Goal: Information Seeking & Learning: Learn about a topic

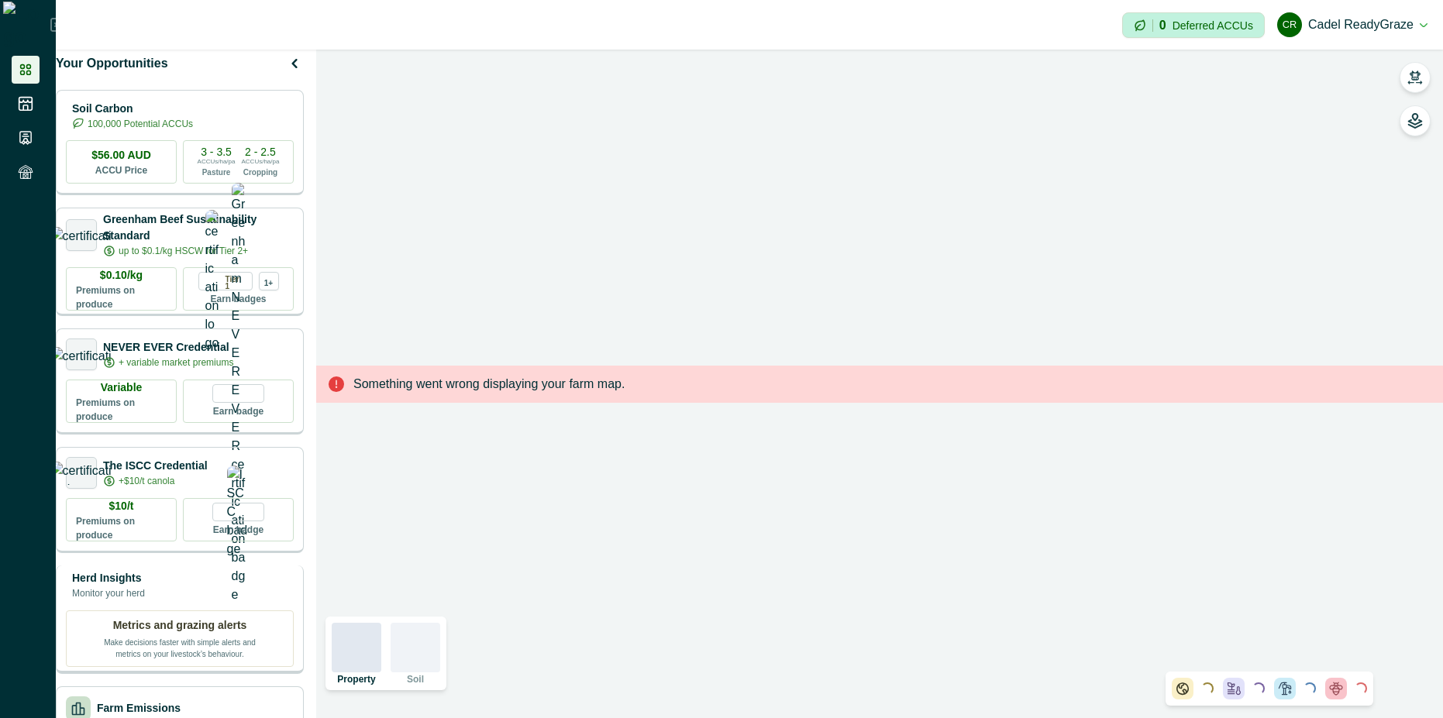
click at [194, 601] on div "Herd Insights Monitor your herd" at bounding box center [180, 585] width 228 height 31
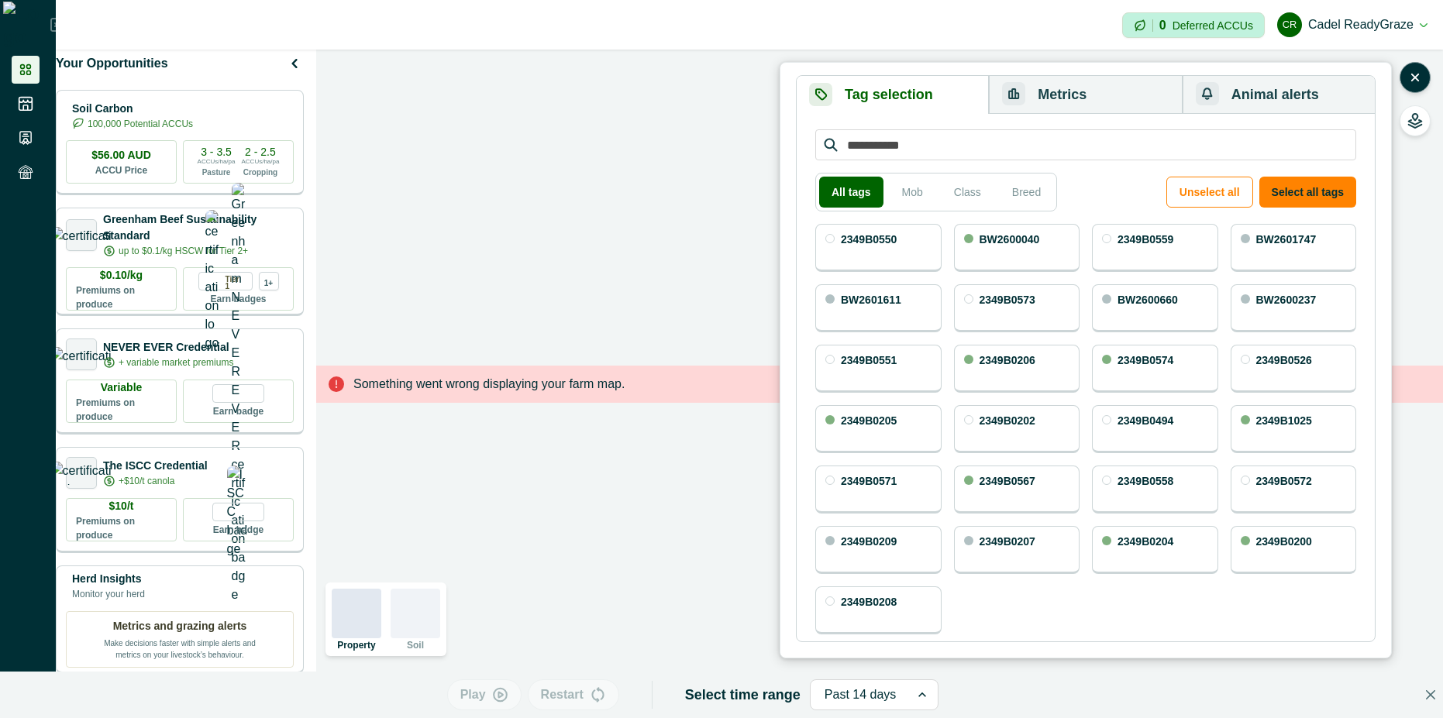
click at [1125, 102] on button "Metrics" at bounding box center [1085, 95] width 193 height 38
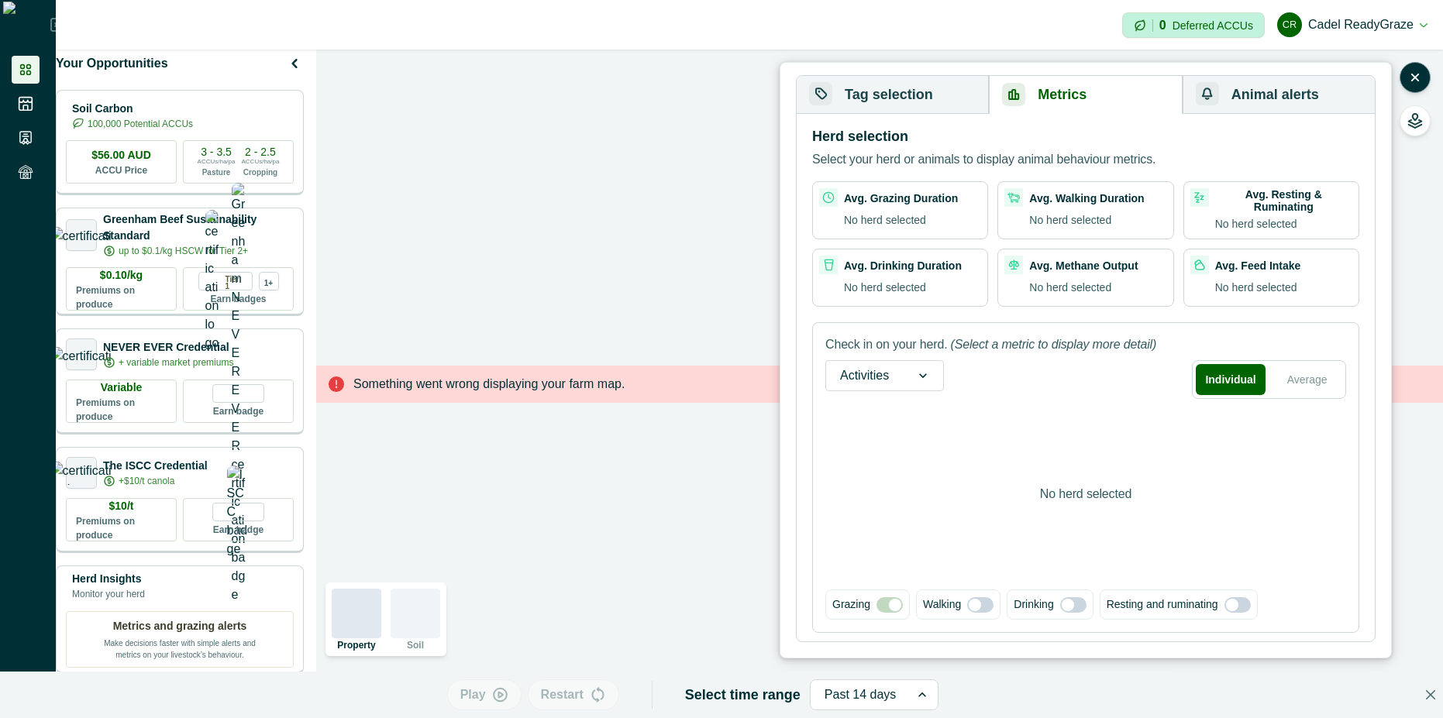
click at [921, 104] on button "Tag selection" at bounding box center [893, 95] width 192 height 38
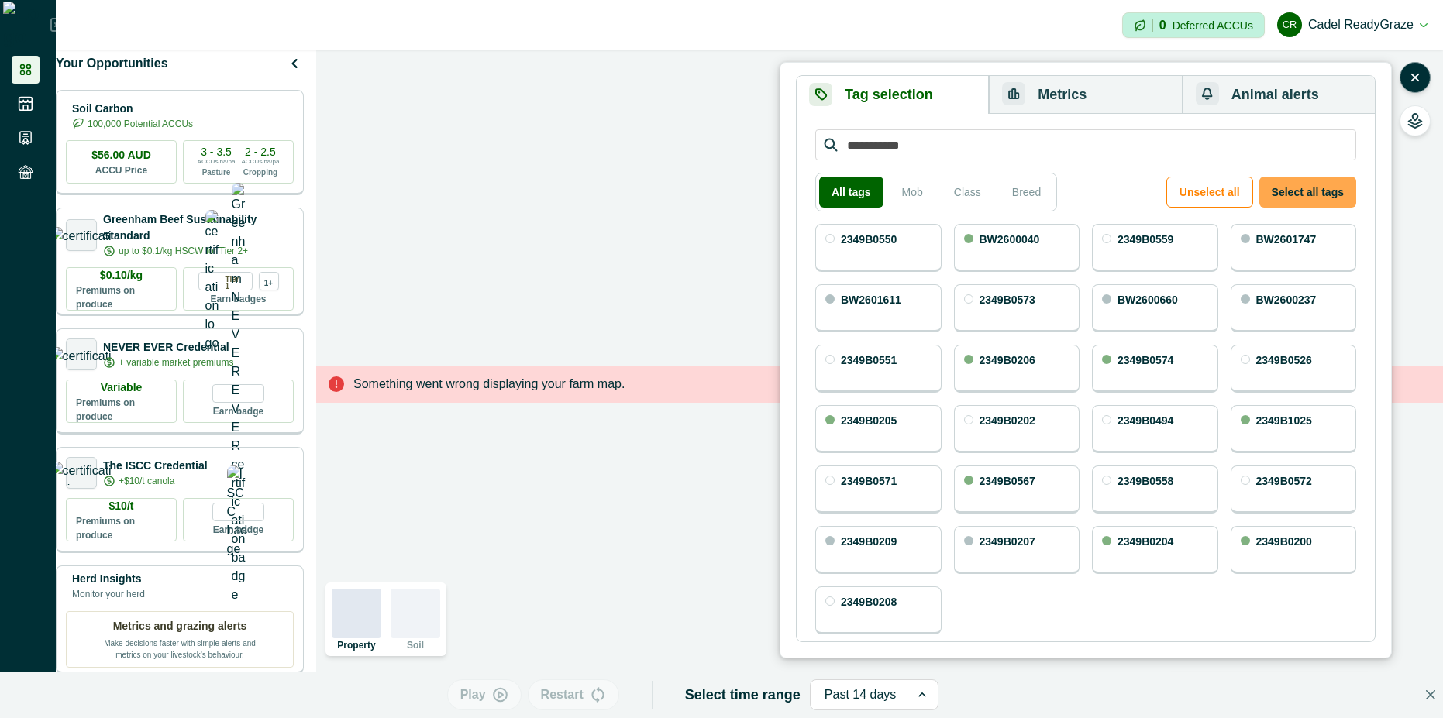
click at [1317, 181] on button "Select all tags" at bounding box center [1307, 192] width 97 height 31
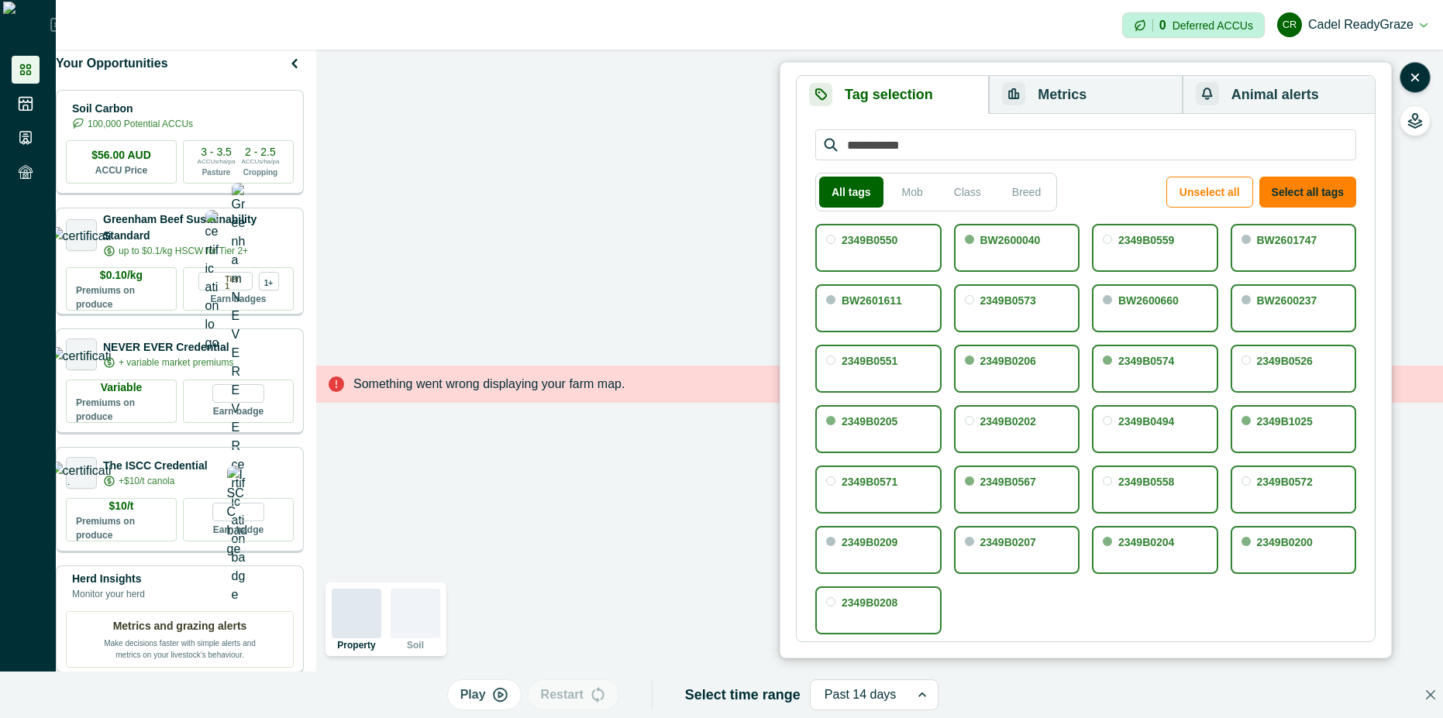
click at [1084, 87] on button "Metrics" at bounding box center [1085, 95] width 193 height 38
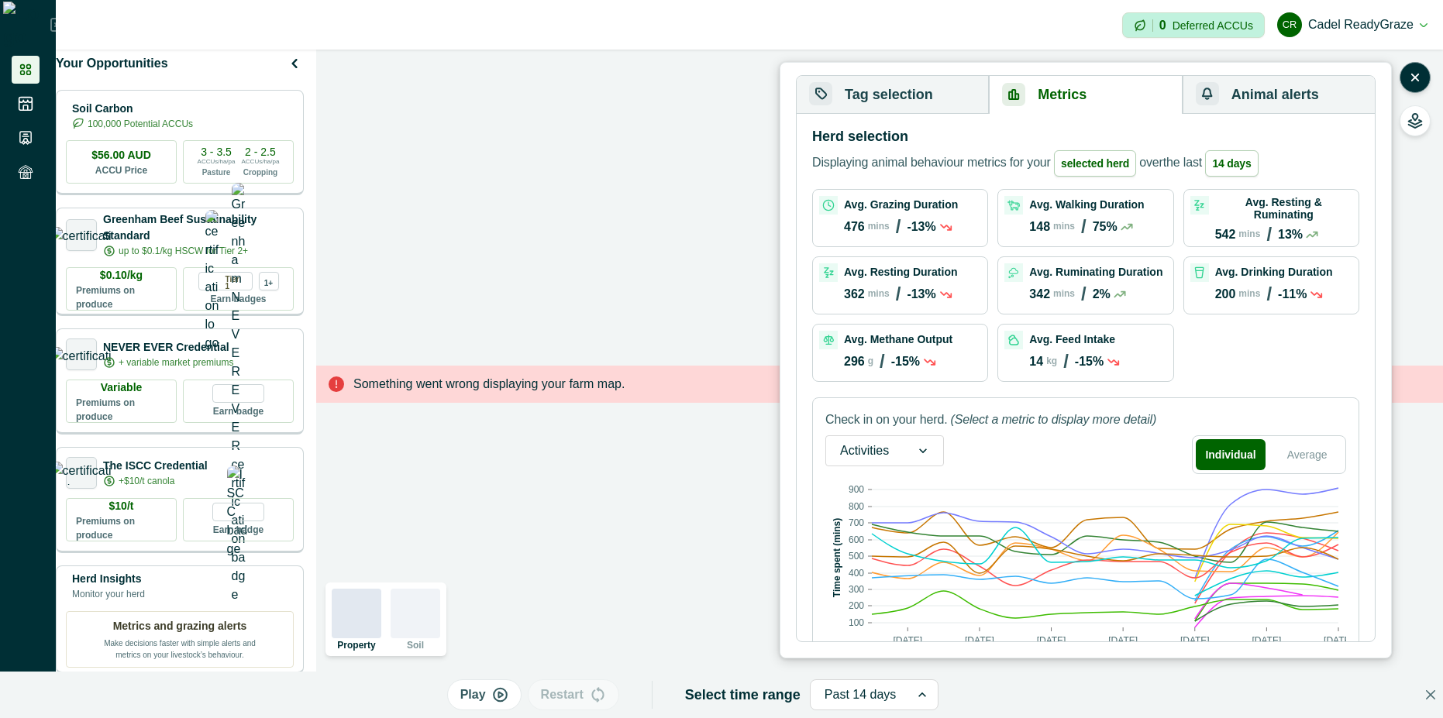
click at [875, 699] on div at bounding box center [861, 695] width 72 height 22
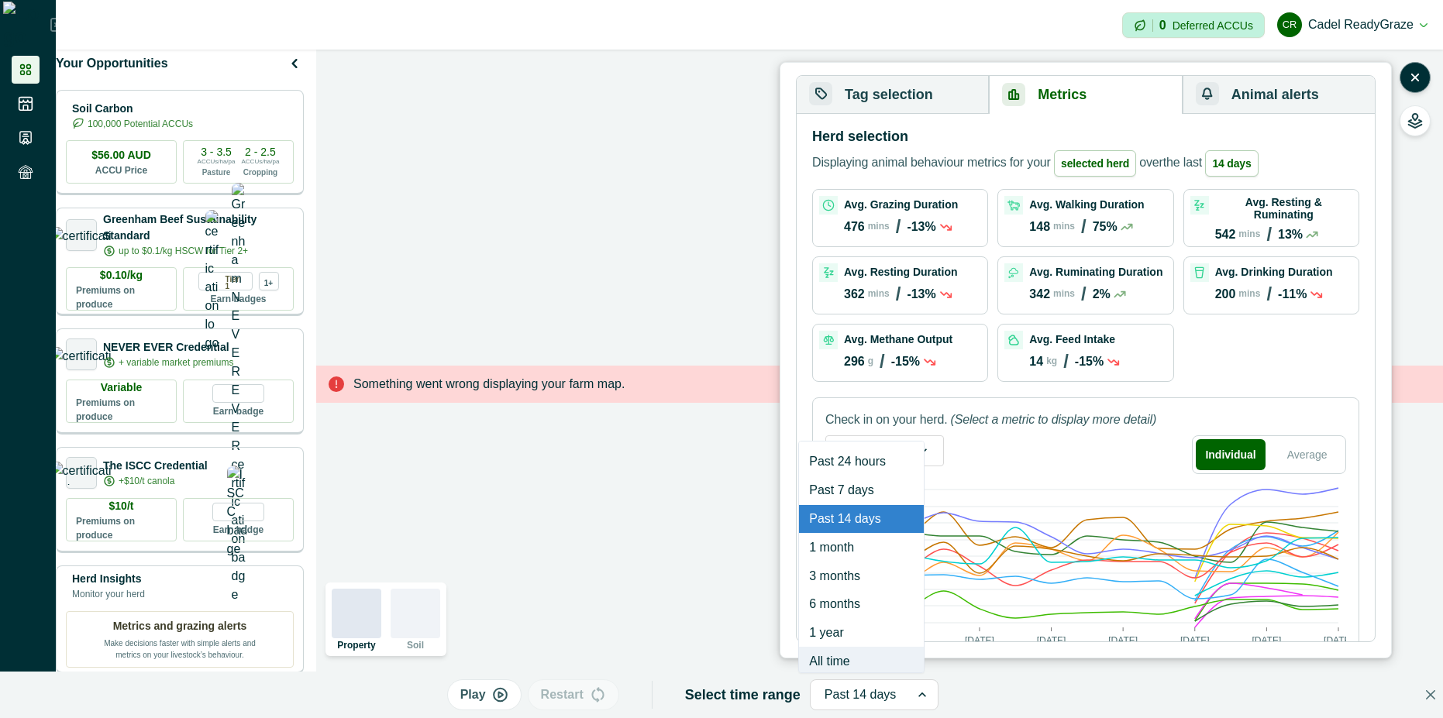
scroll to position [9, 0]
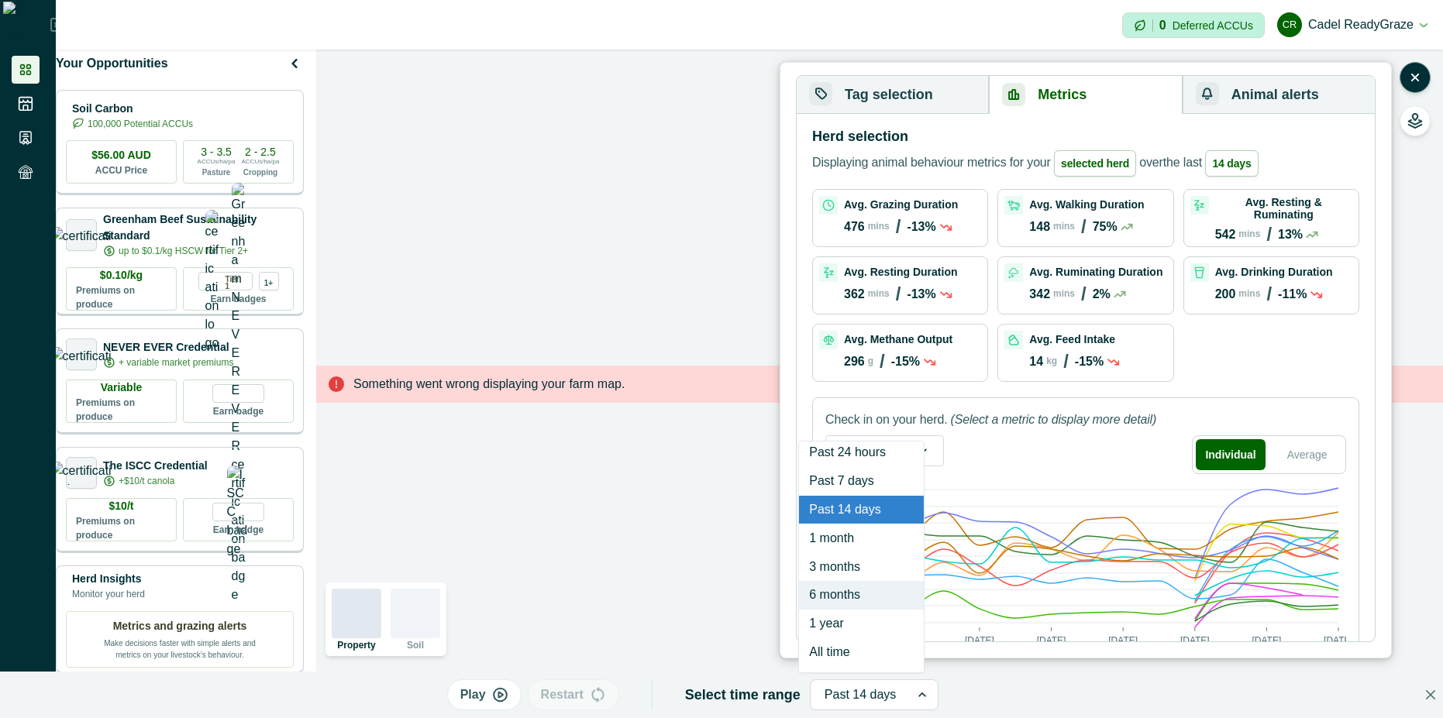
click at [869, 591] on div "6 months" at bounding box center [861, 595] width 125 height 29
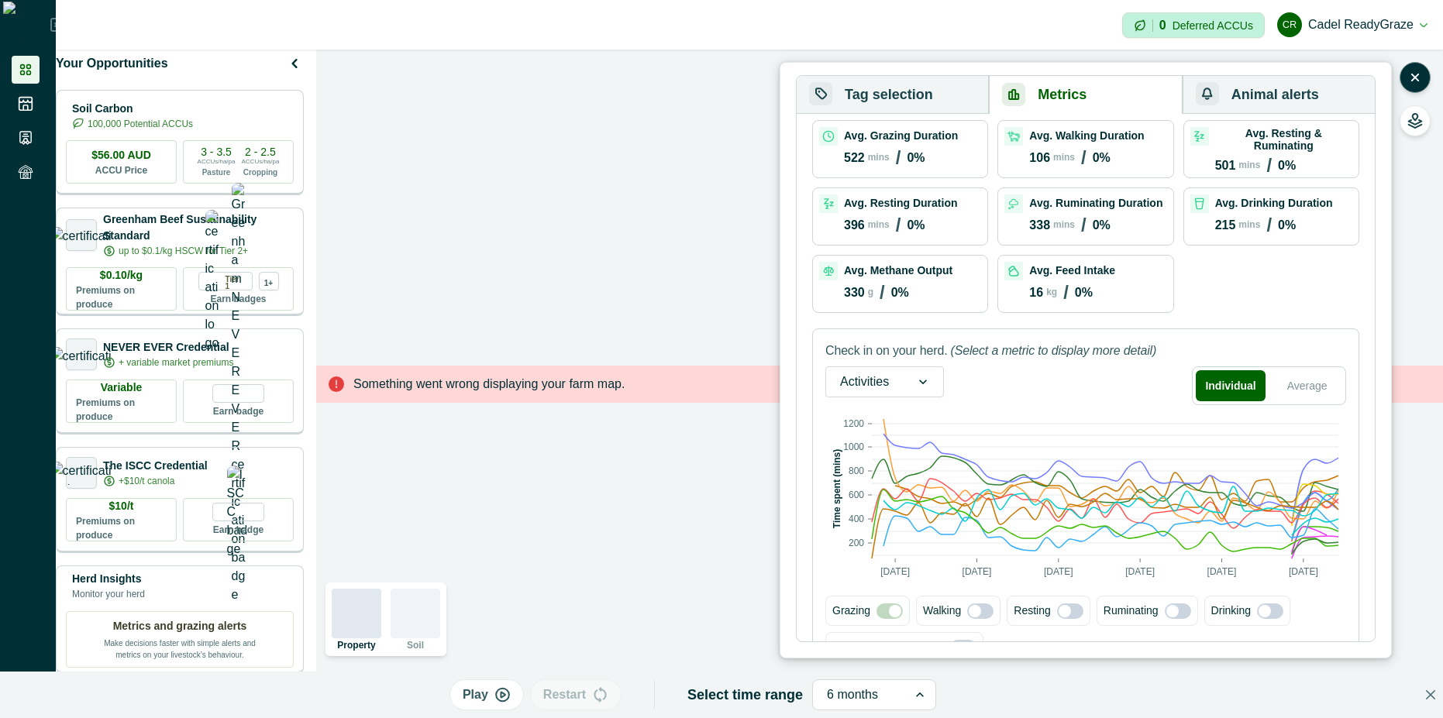
scroll to position [103, 0]
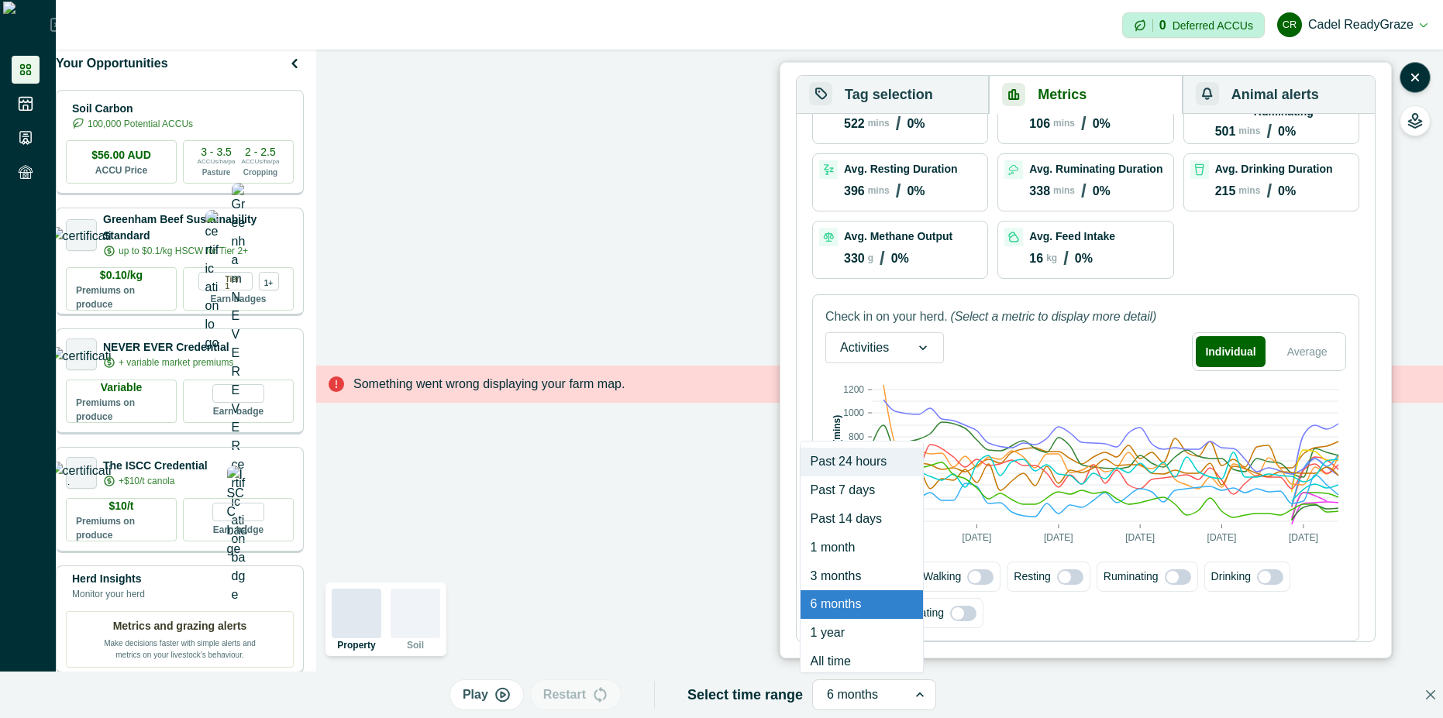
click at [838, 693] on div at bounding box center [860, 695] width 67 height 22
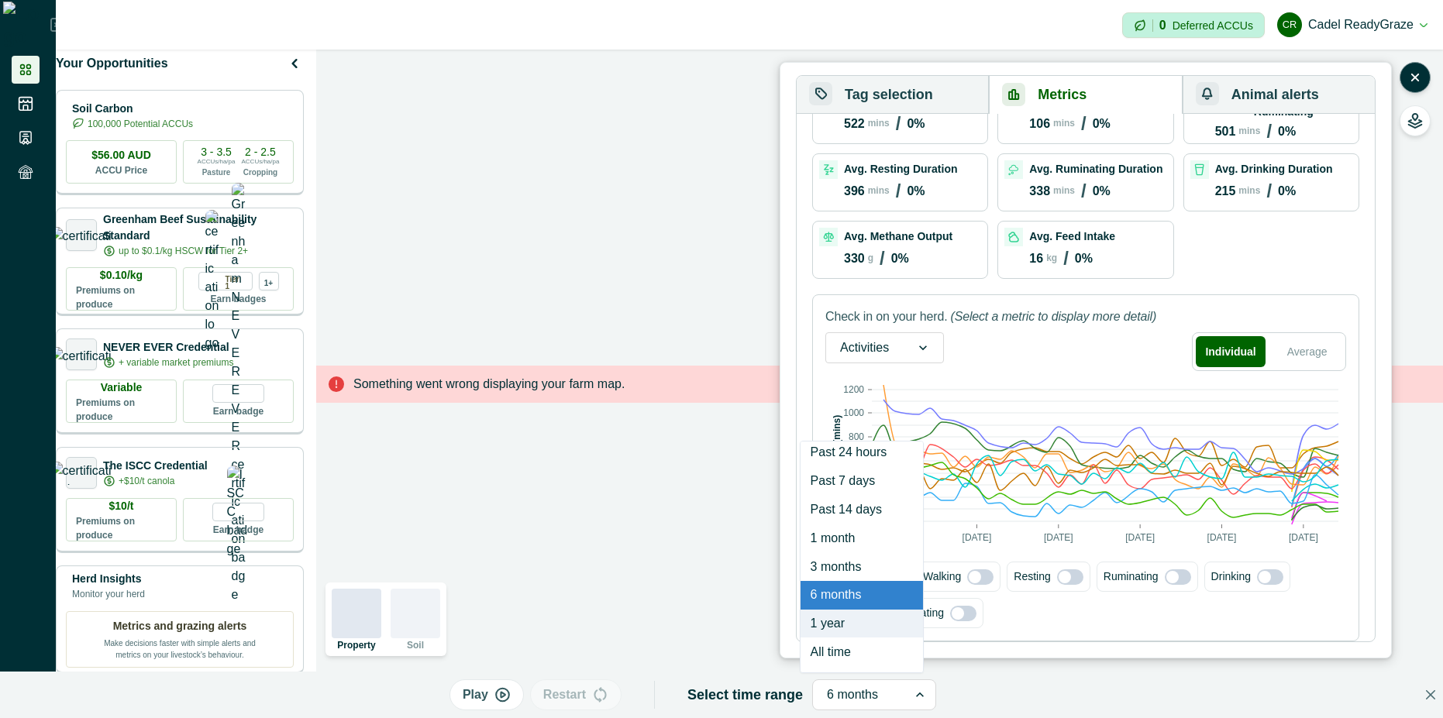
click at [849, 628] on div "1 year" at bounding box center [862, 624] width 122 height 29
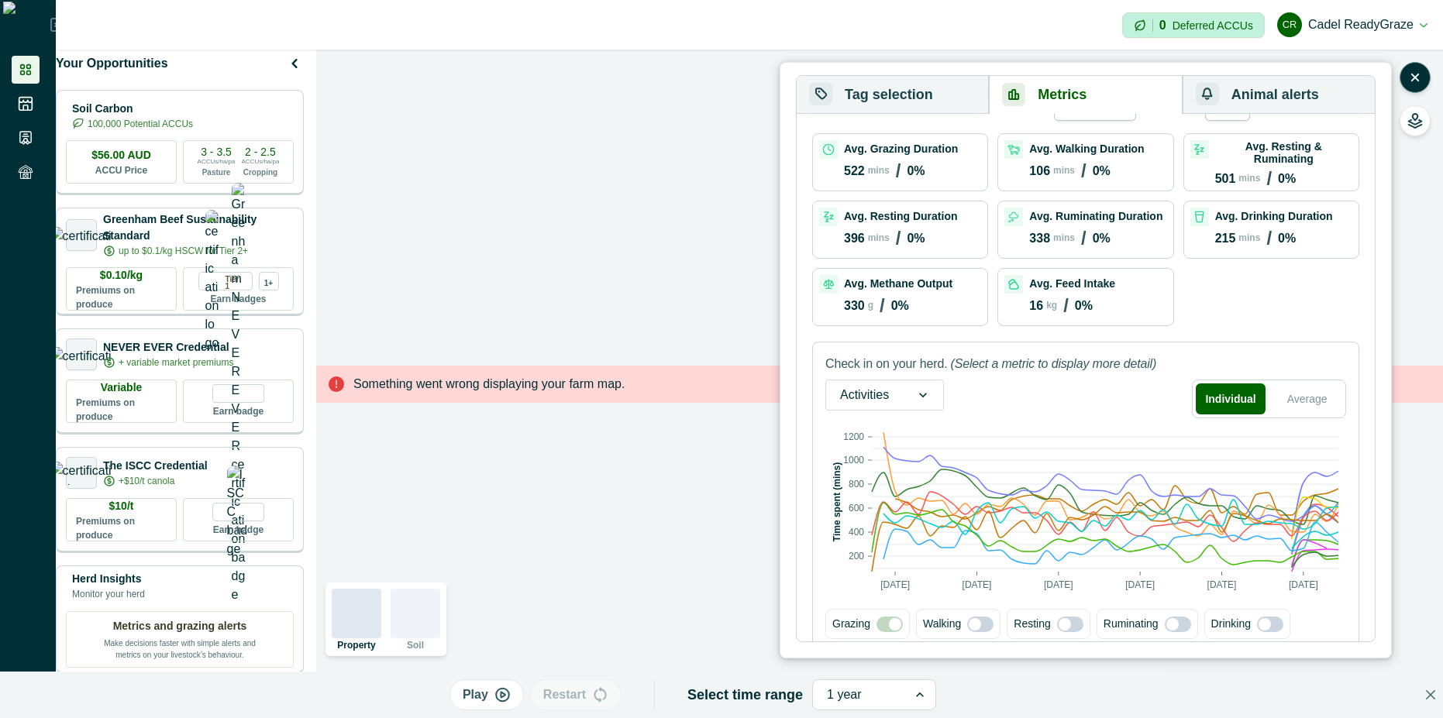
scroll to position [103, 0]
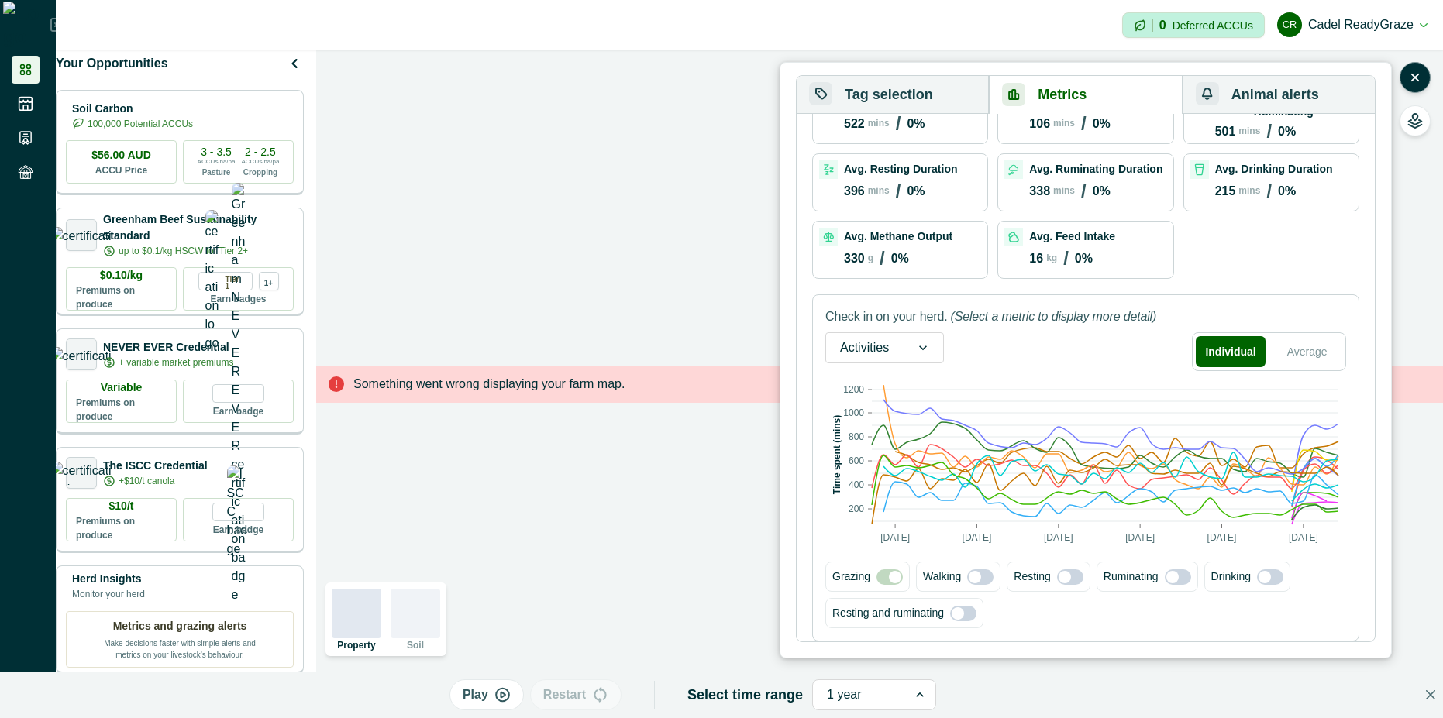
click at [931, 344] on icon at bounding box center [923, 348] width 16 height 16
click at [891, 443] on div "Methane" at bounding box center [884, 456] width 117 height 29
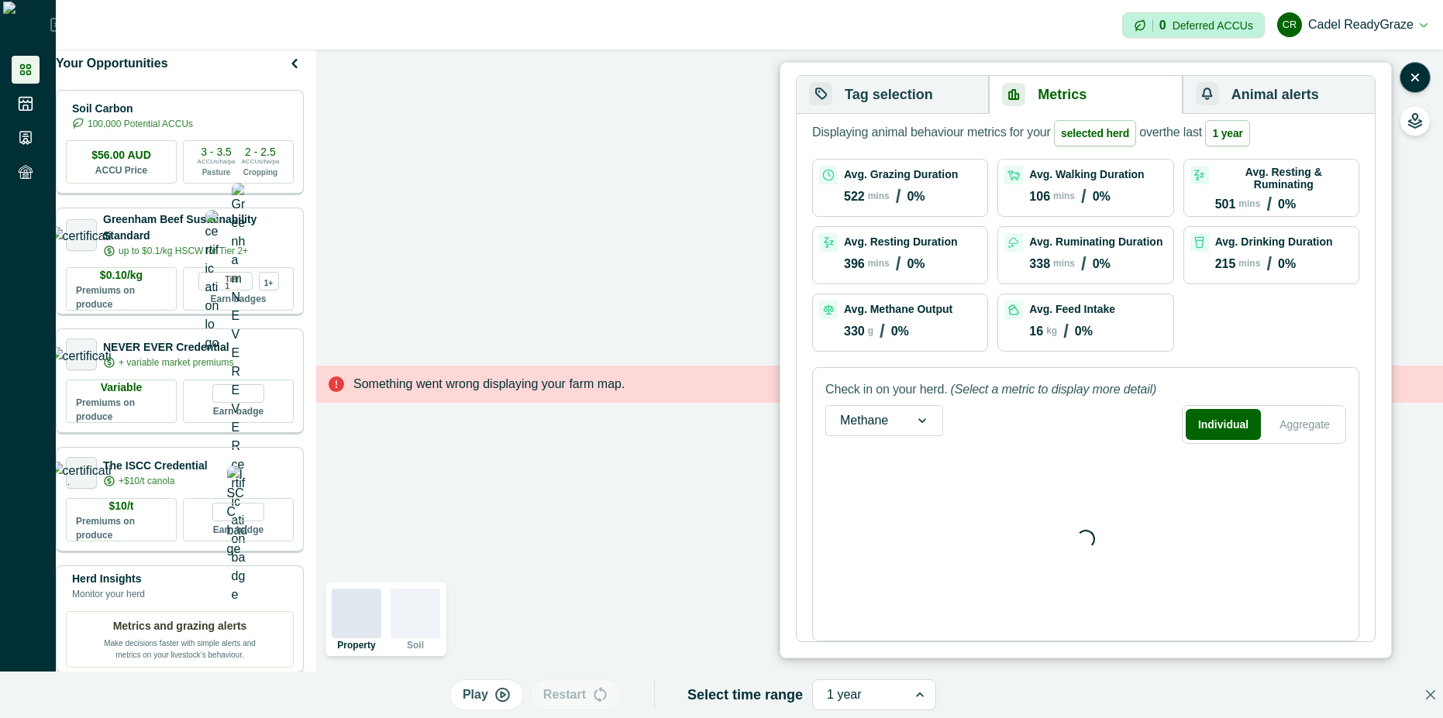
click at [887, 416] on div at bounding box center [864, 421] width 48 height 22
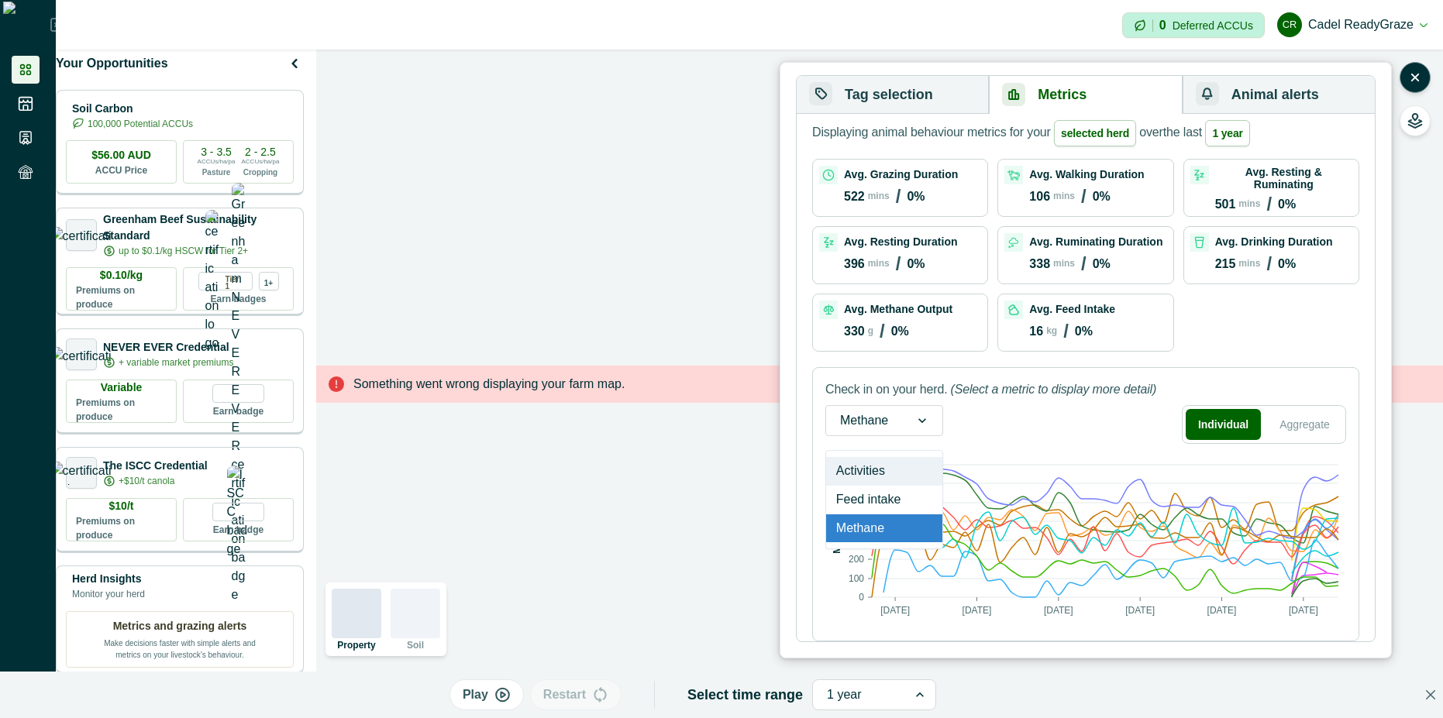
click at [893, 472] on div "Activities" at bounding box center [884, 471] width 116 height 29
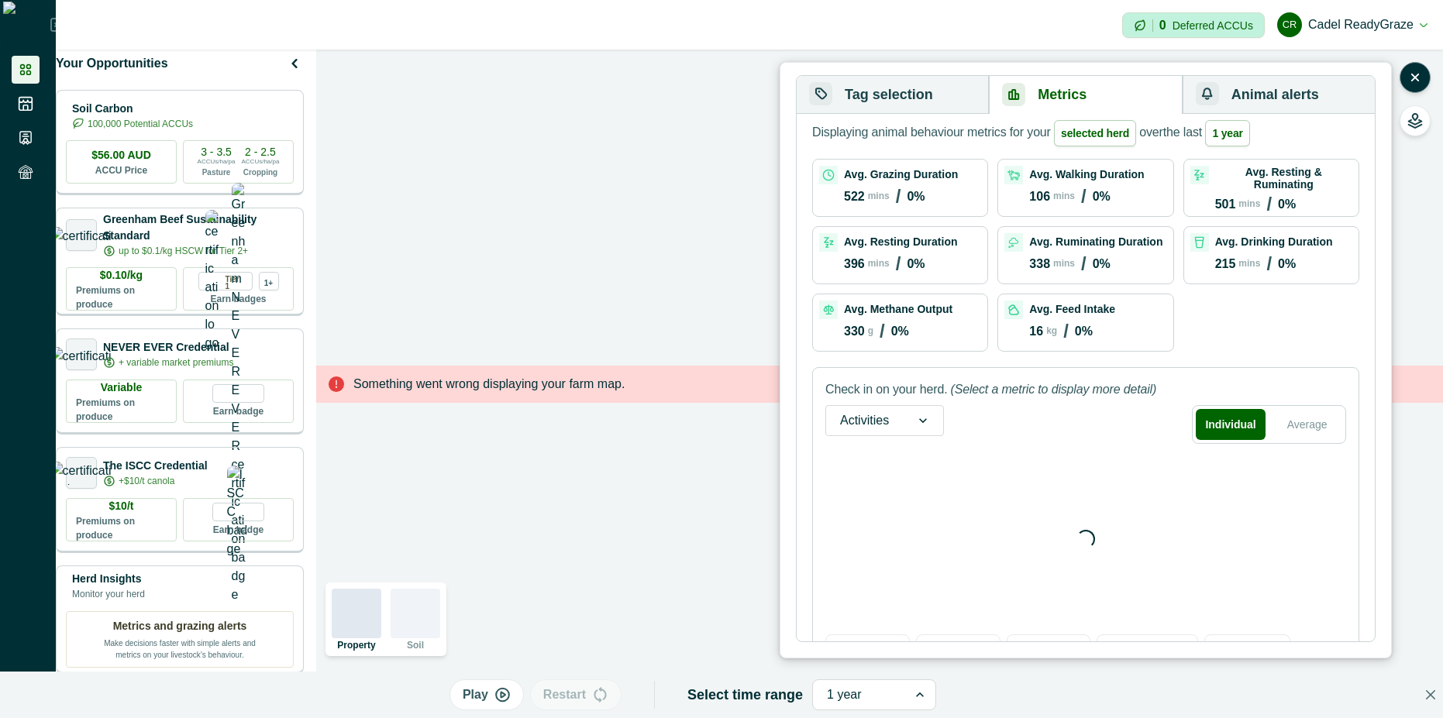
scroll to position [103, 0]
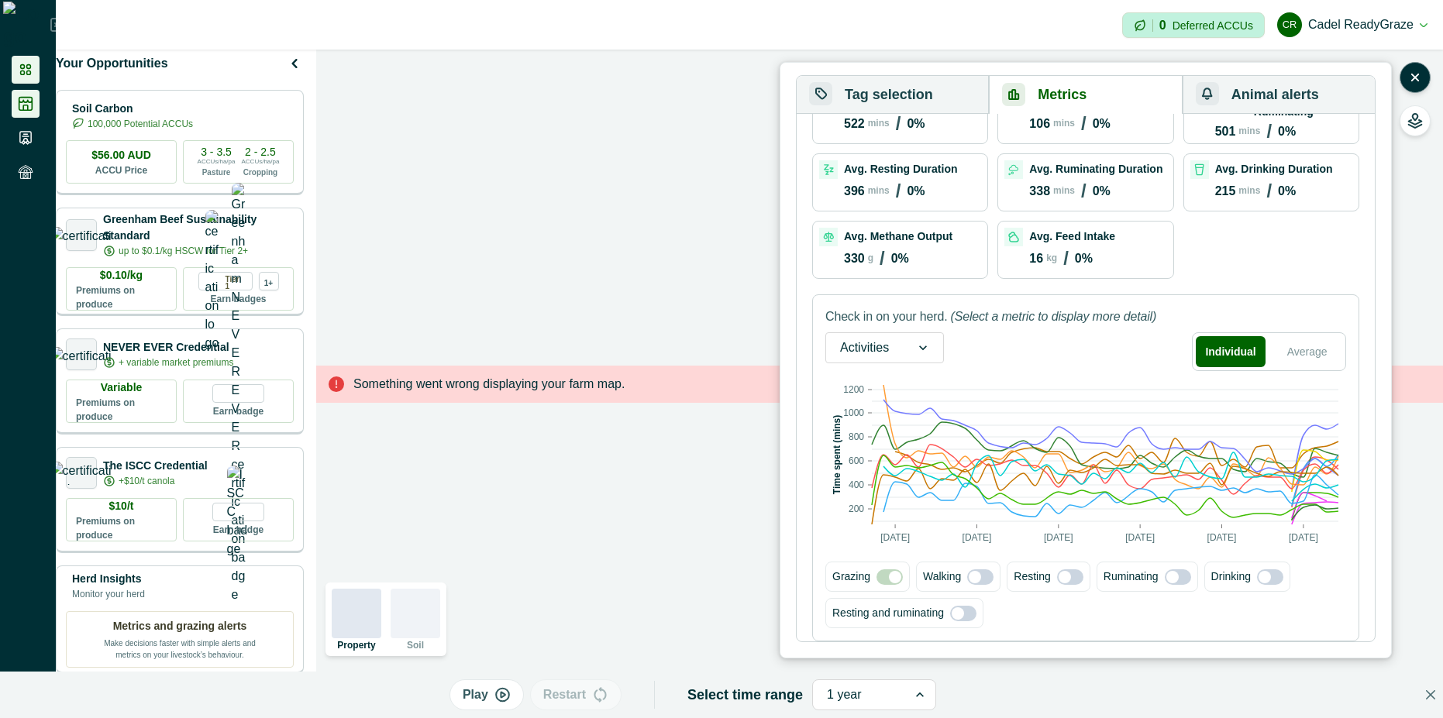
click at [26, 104] on icon at bounding box center [26, 104] width 16 height 16
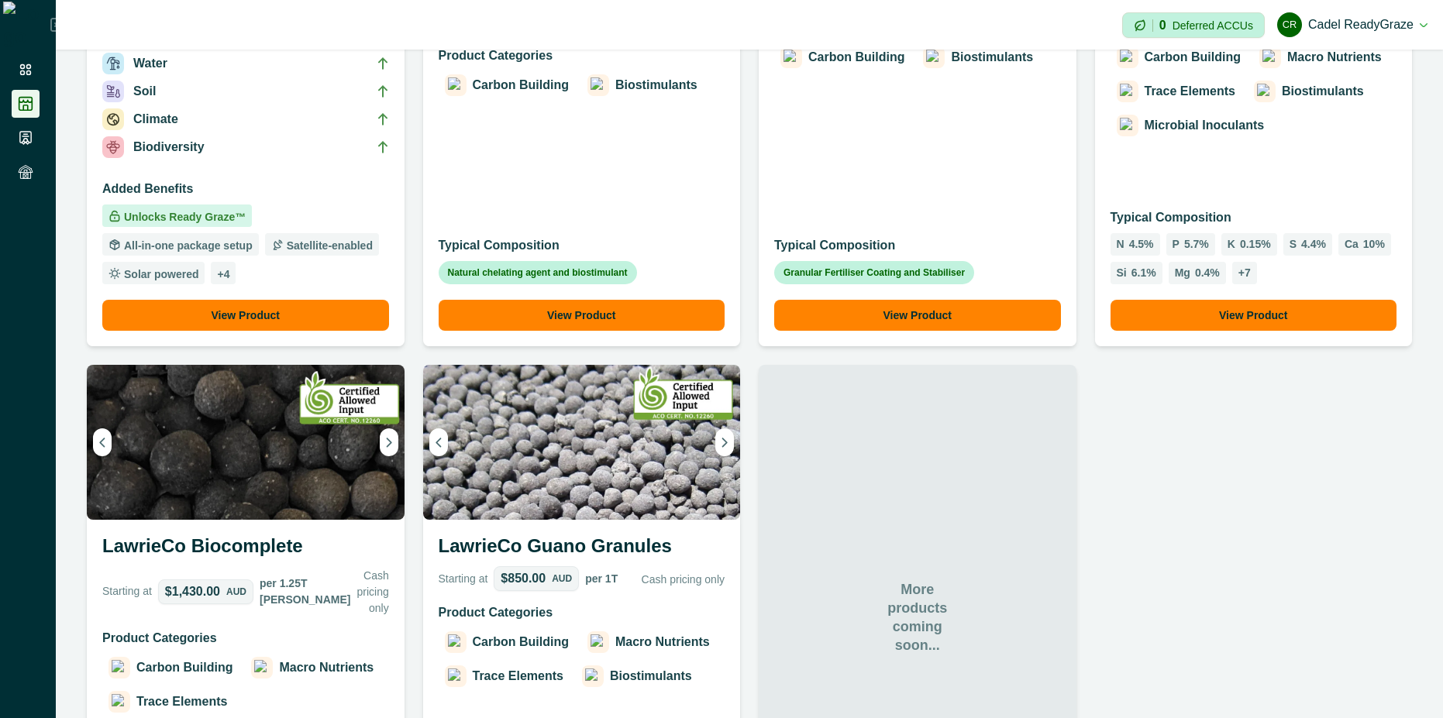
scroll to position [1483, 0]
